Goal: Information Seeking & Learning: Learn about a topic

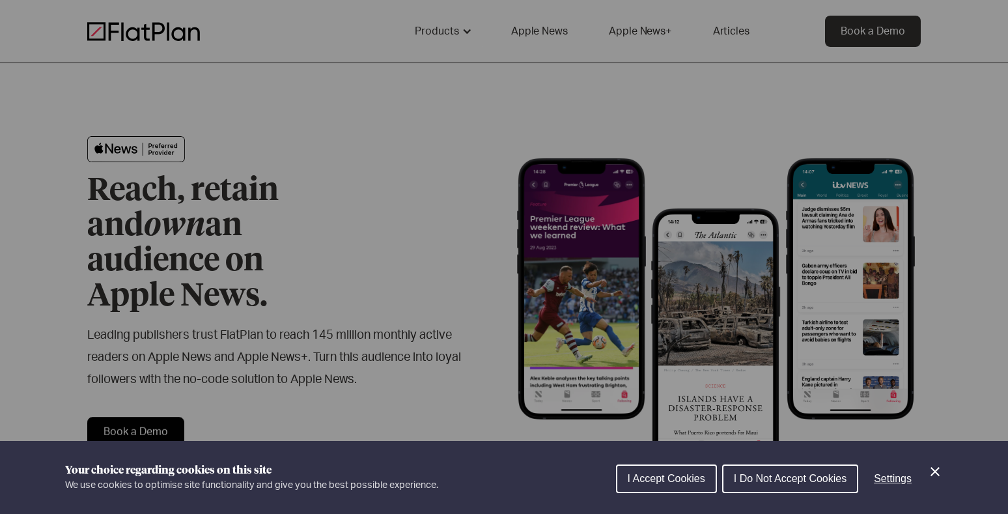
click at [735, 31] on div "Cookie preferences" at bounding box center [504, 257] width 1008 height 514
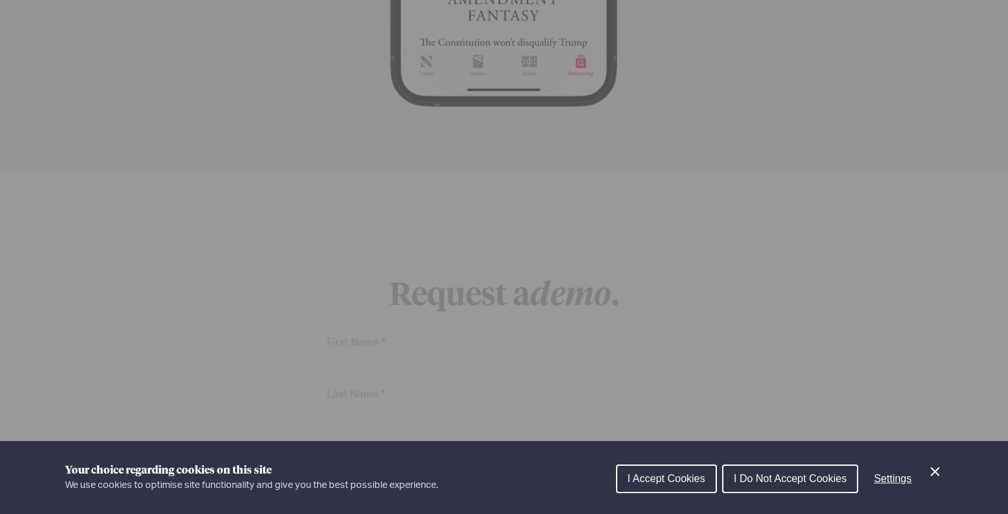
scroll to position [5316, 0]
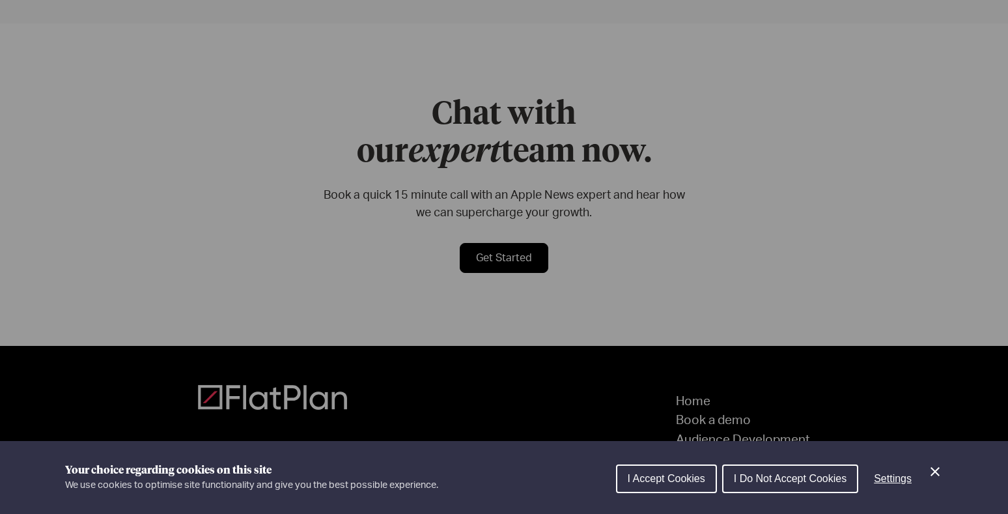
click at [945, 477] on div "Your choice regarding cookies on this site We use cookies to optimise site func…" at bounding box center [504, 477] width 1008 height 73
click at [937, 473] on icon "Close Cookie Control" at bounding box center [935, 471] width 9 height 9
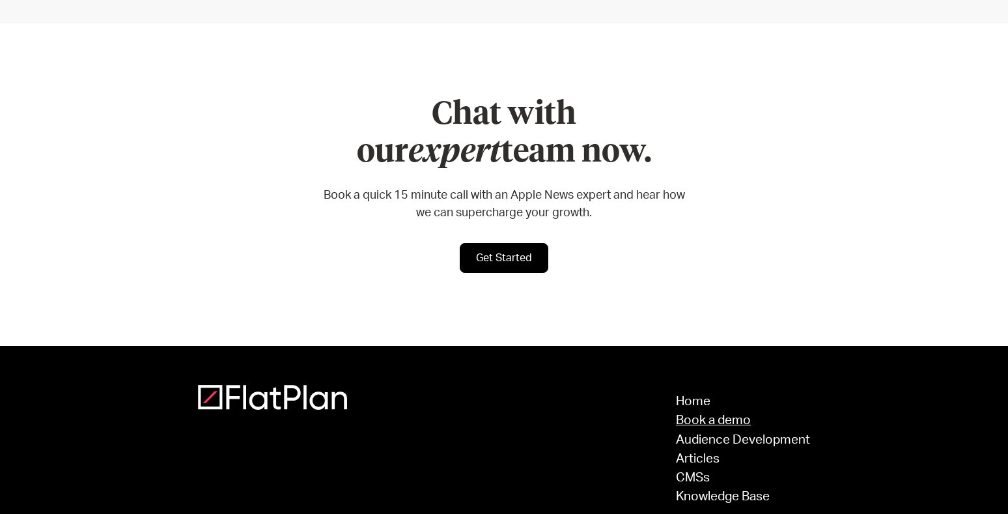
click at [706, 414] on link "Book a demo" at bounding box center [743, 420] width 134 height 12
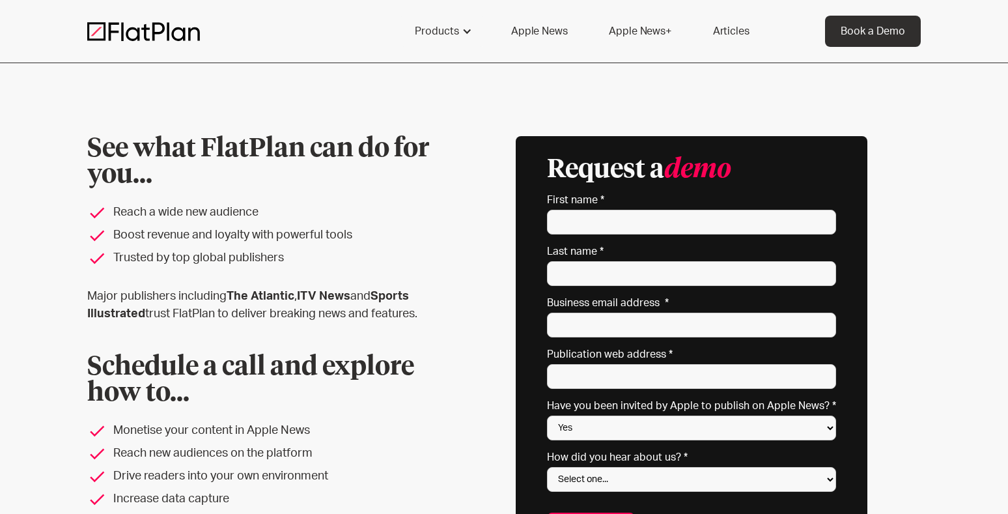
click at [544, 24] on link "Apple News" at bounding box center [539, 31] width 87 height 31
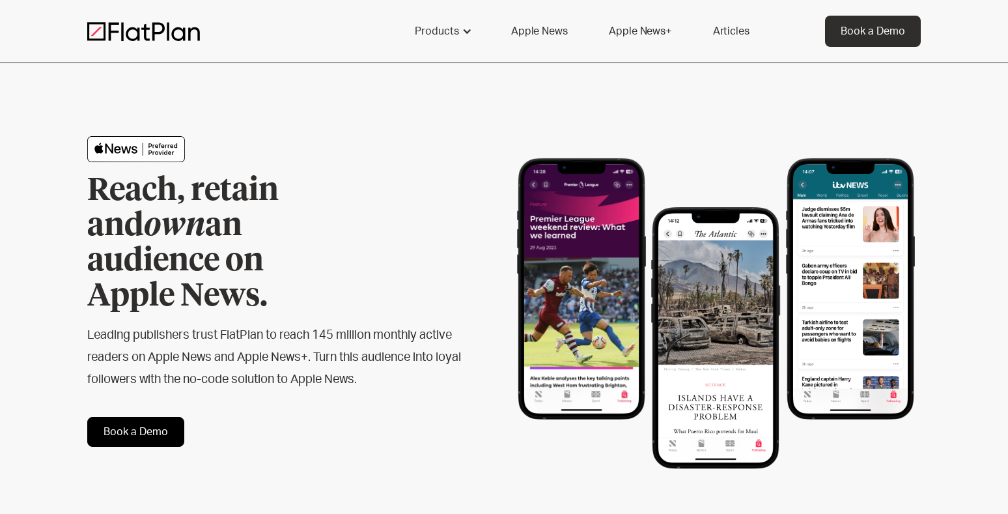
click at [163, 150] on img at bounding box center [136, 149] width 98 height 27
